Goal: Navigation & Orientation: Understand site structure

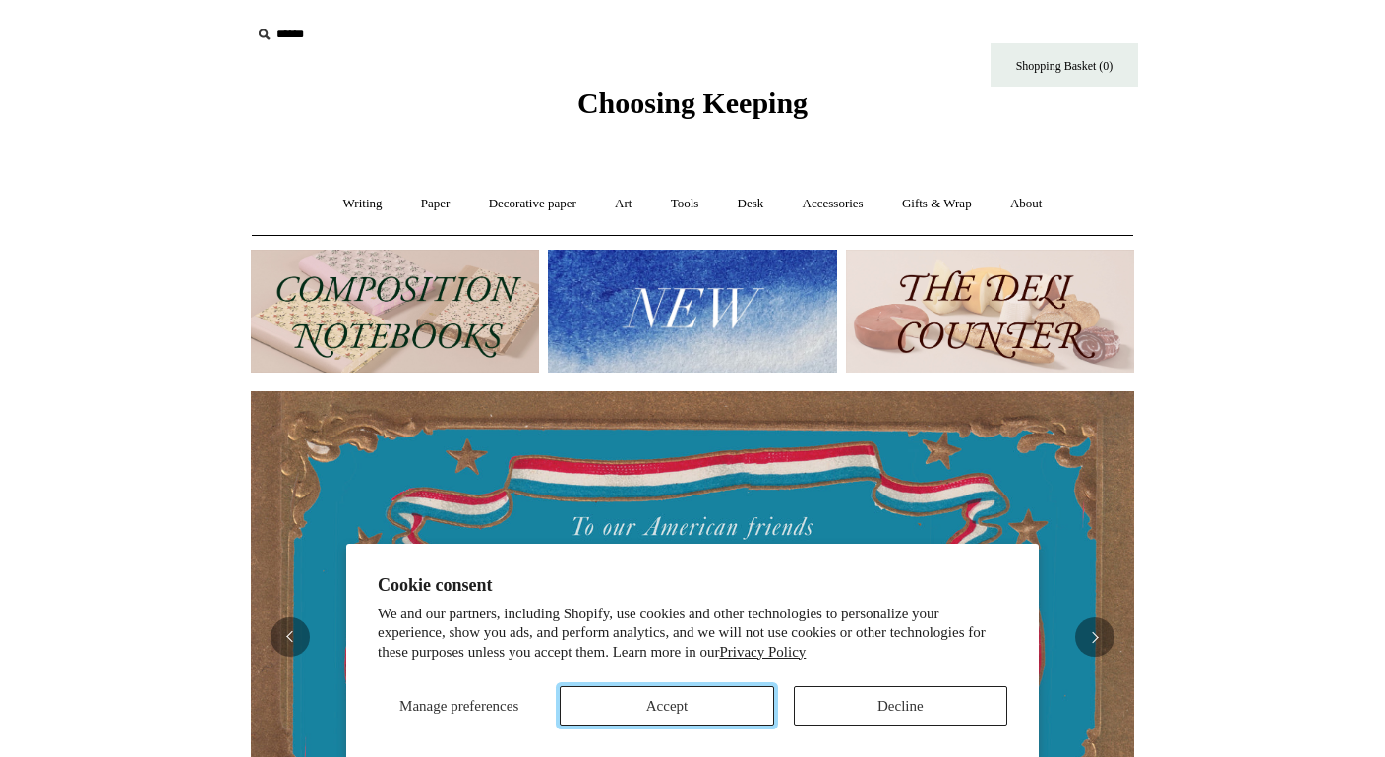
click at [724, 697] on button "Accept" at bounding box center [666, 706] width 213 height 39
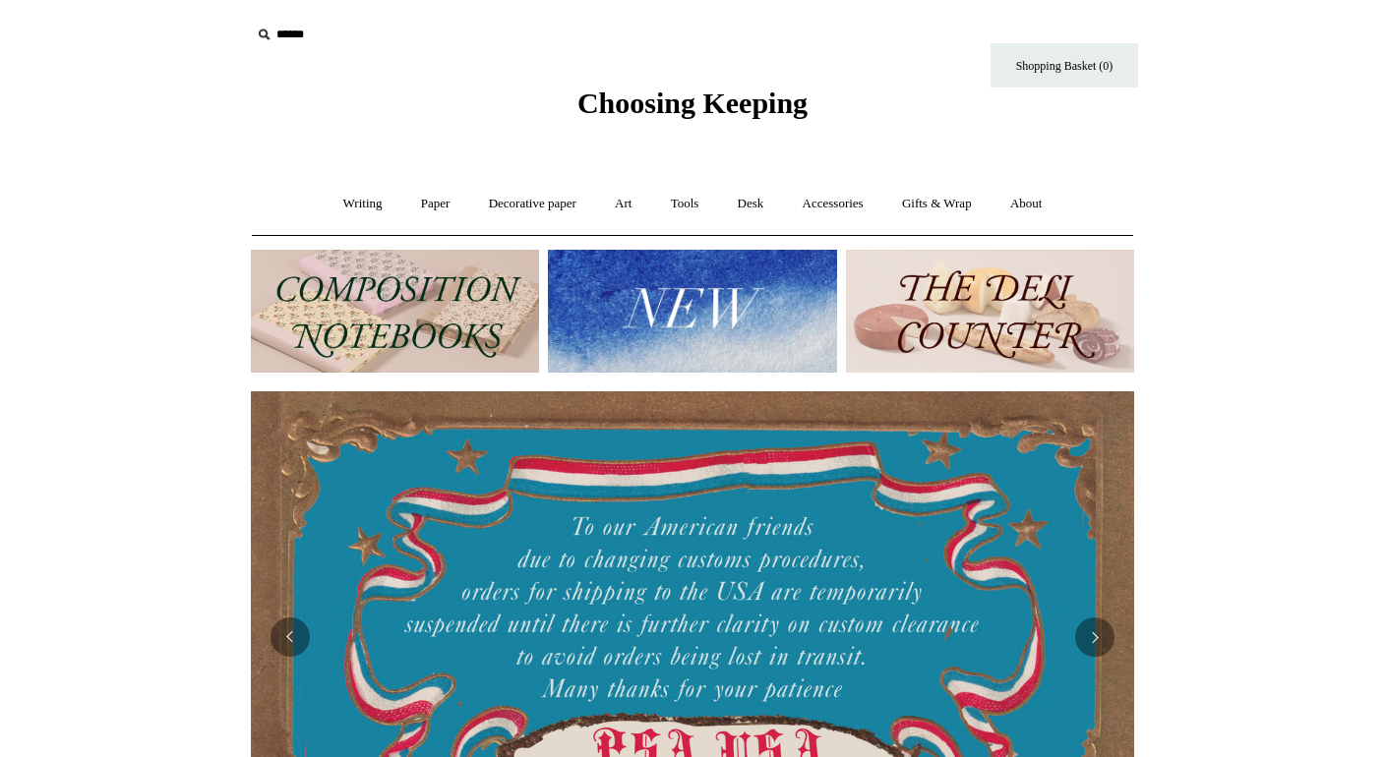
click at [450, 336] on img at bounding box center [395, 311] width 288 height 123
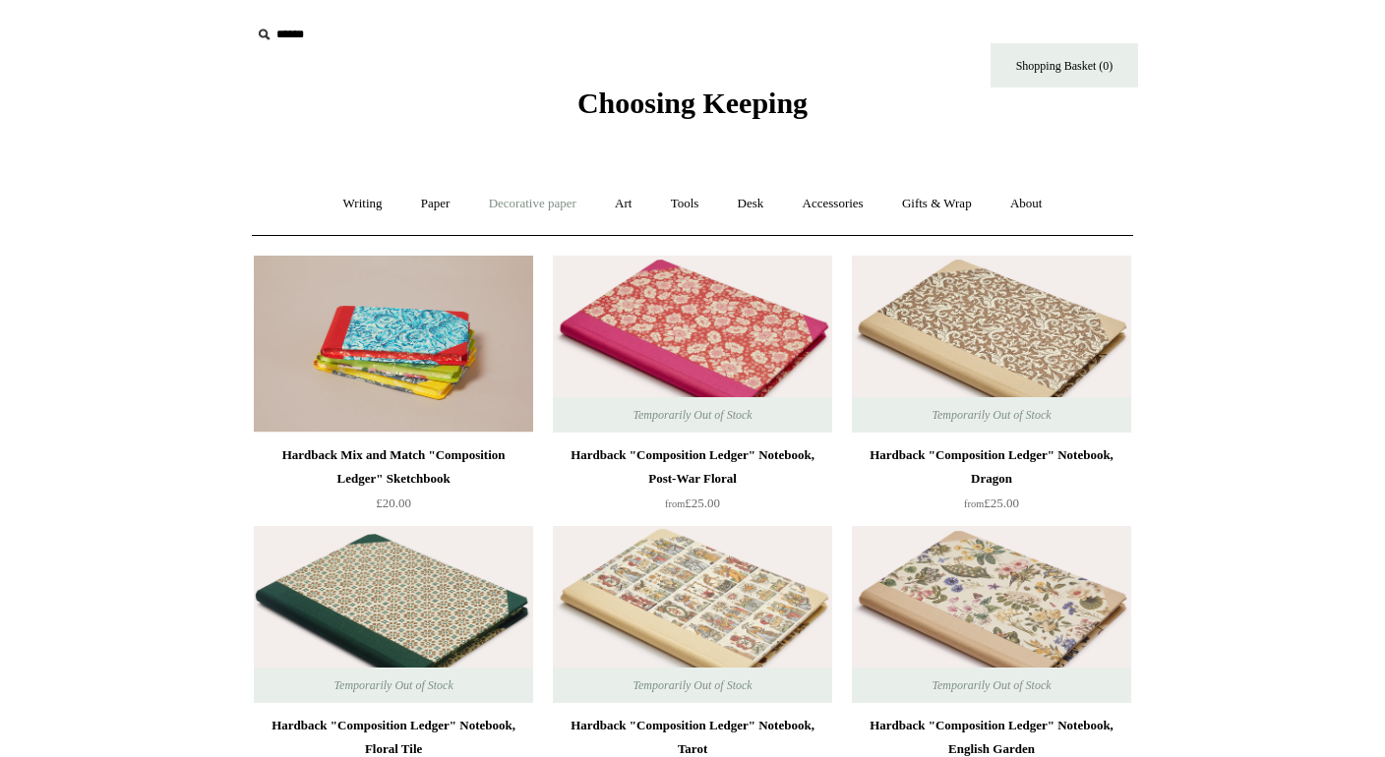
click at [544, 212] on link "Decorative paper +" at bounding box center [532, 204] width 123 height 52
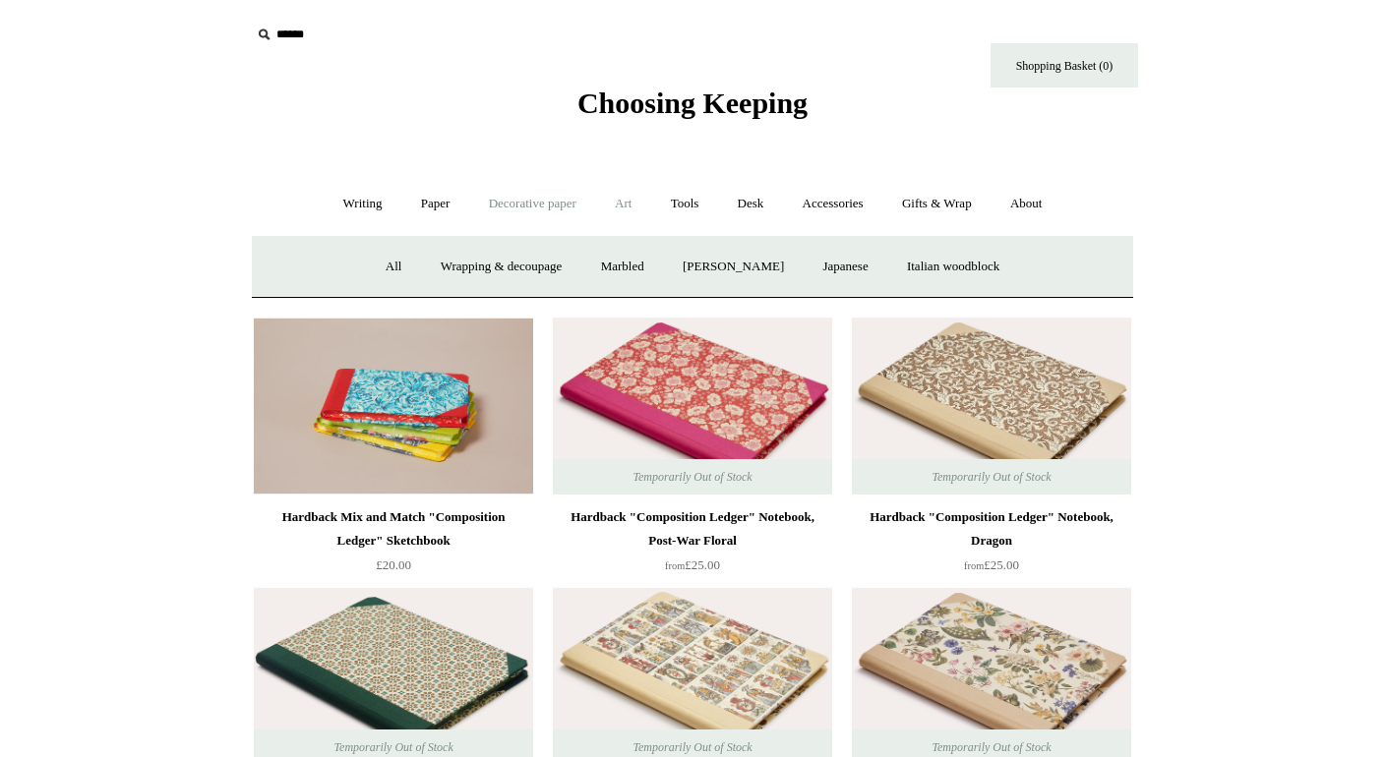
click at [620, 208] on link "Art +" at bounding box center [623, 204] width 52 height 52
